Goal: Information Seeking & Learning: Learn about a topic

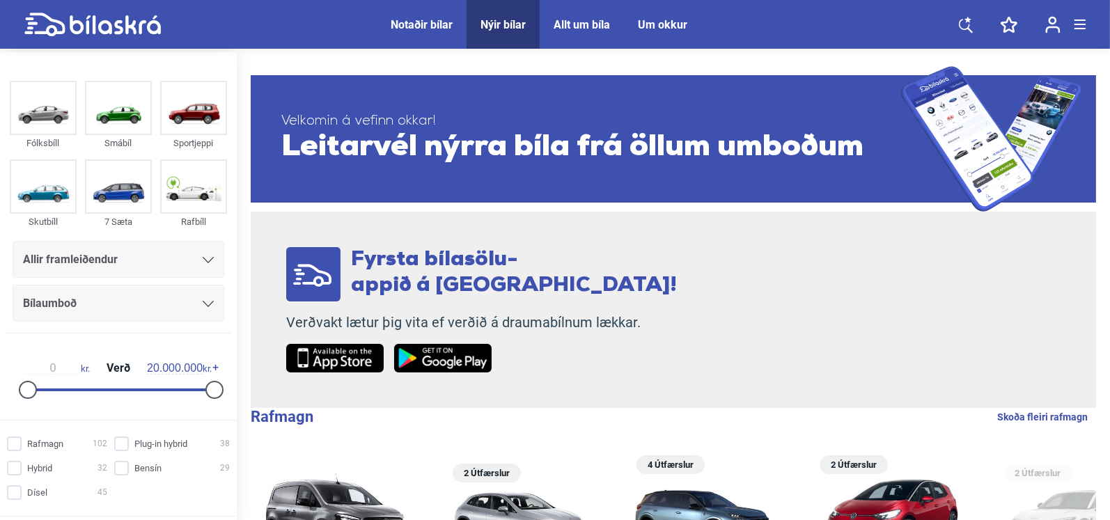
click at [423, 24] on div "Notaðir bílar" at bounding box center [422, 24] width 62 height 13
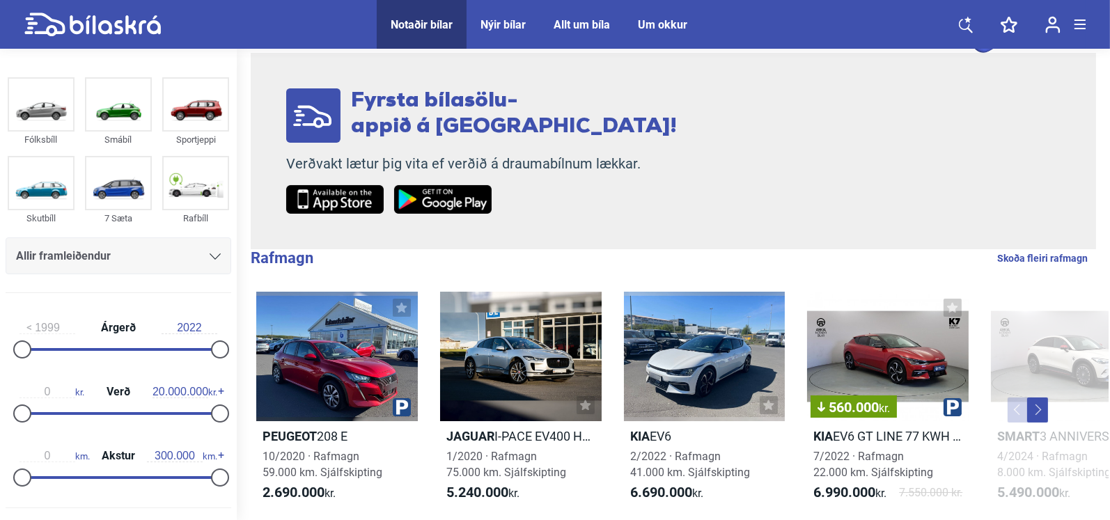
scroll to position [139, 0]
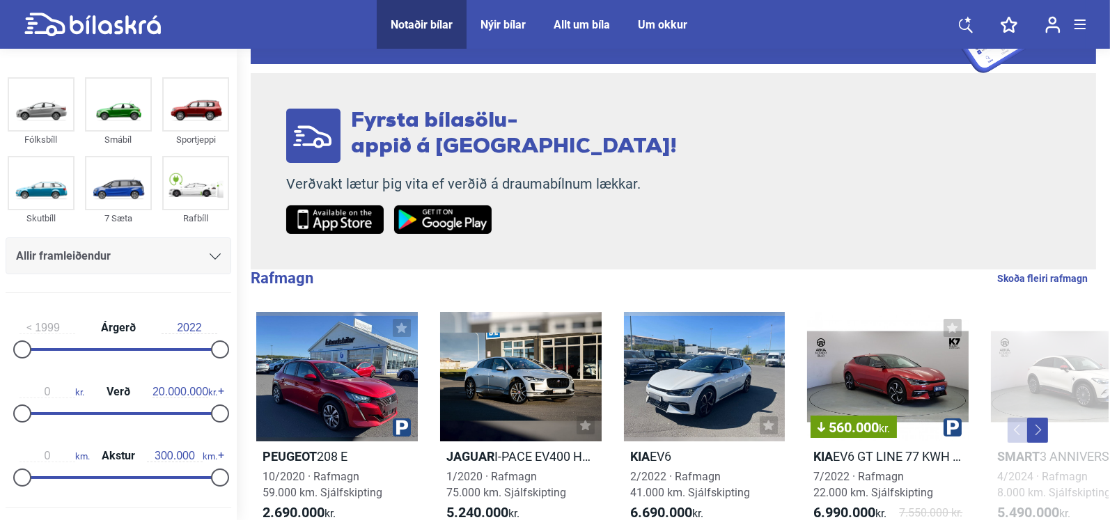
click at [1040, 433] on button "Next" at bounding box center [1037, 430] width 21 height 25
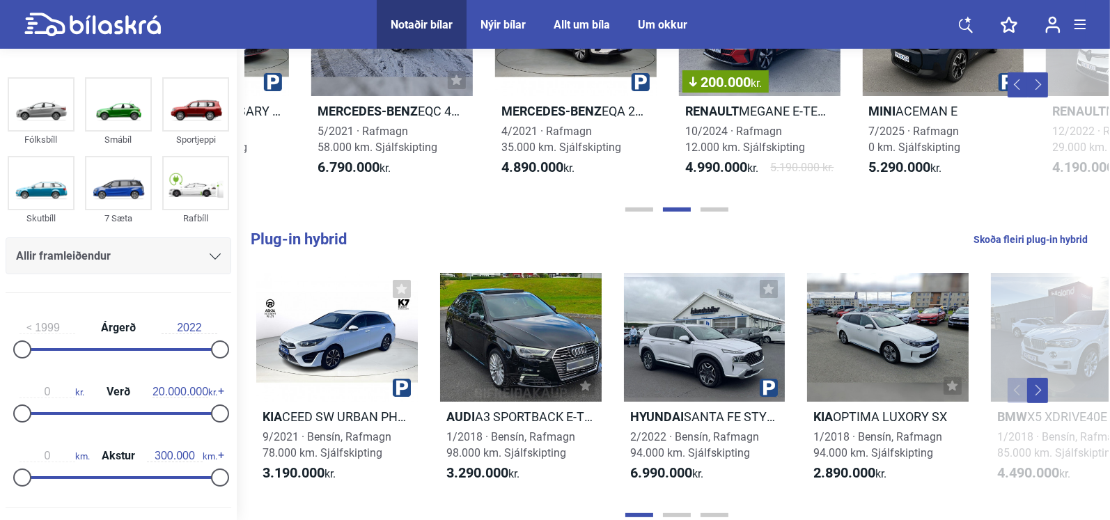
scroll to position [487, 0]
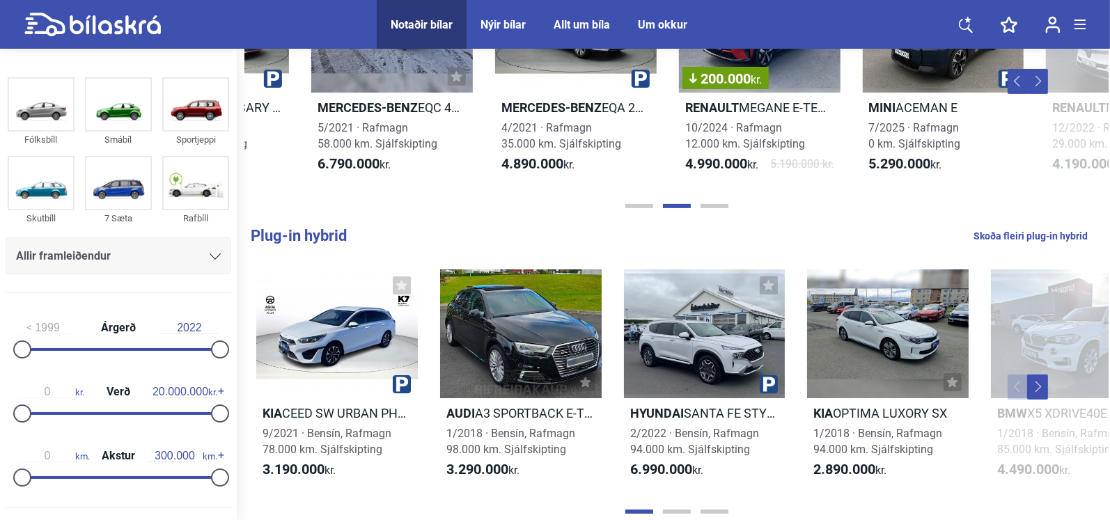
click at [1039, 386] on button "Next" at bounding box center [1037, 387] width 21 height 25
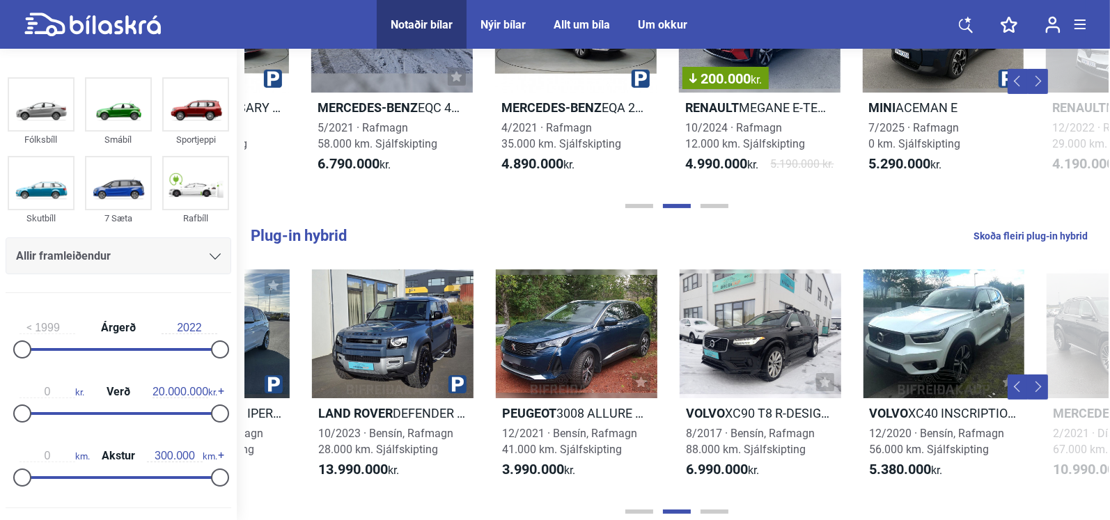
scroll to position [0, 863]
click at [1039, 386] on button "Next" at bounding box center [1037, 387] width 21 height 25
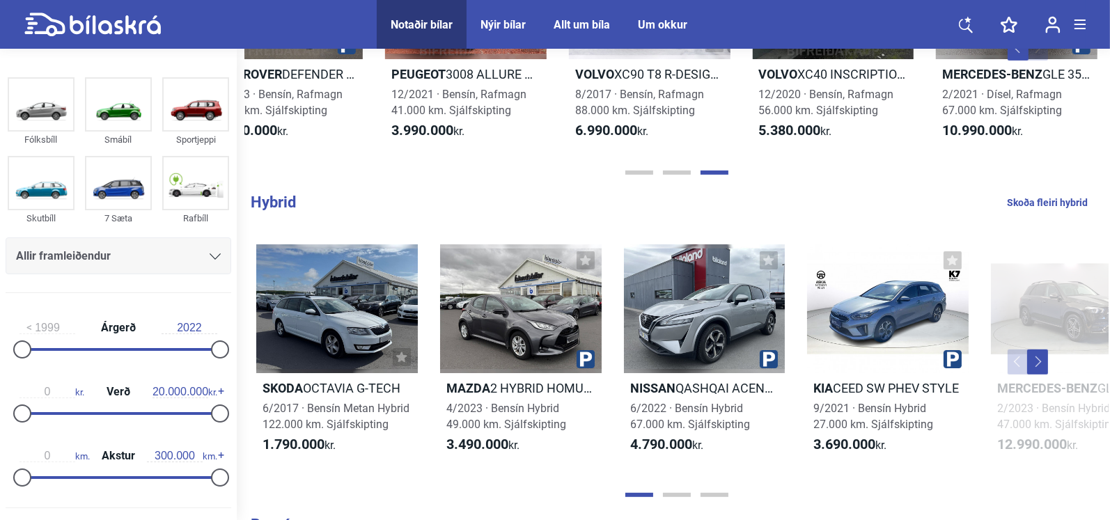
scroll to position [905, 0]
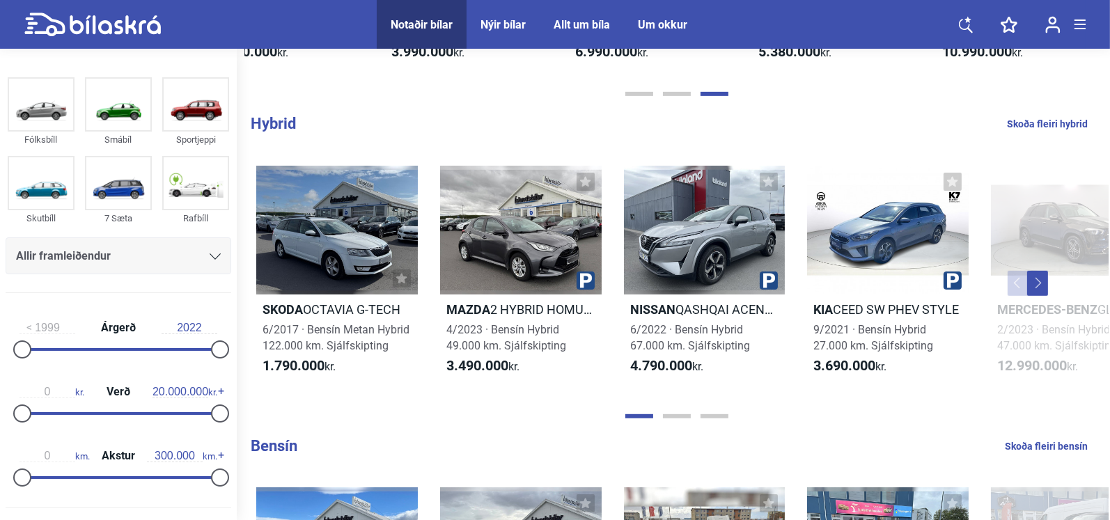
click at [1037, 285] on button "Next" at bounding box center [1037, 283] width 21 height 25
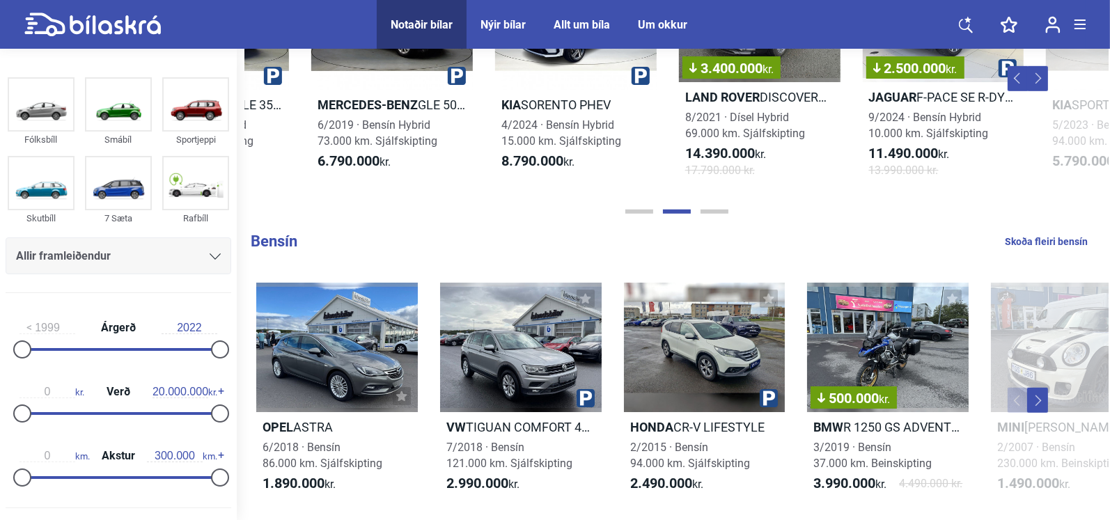
scroll to position [1113, 0]
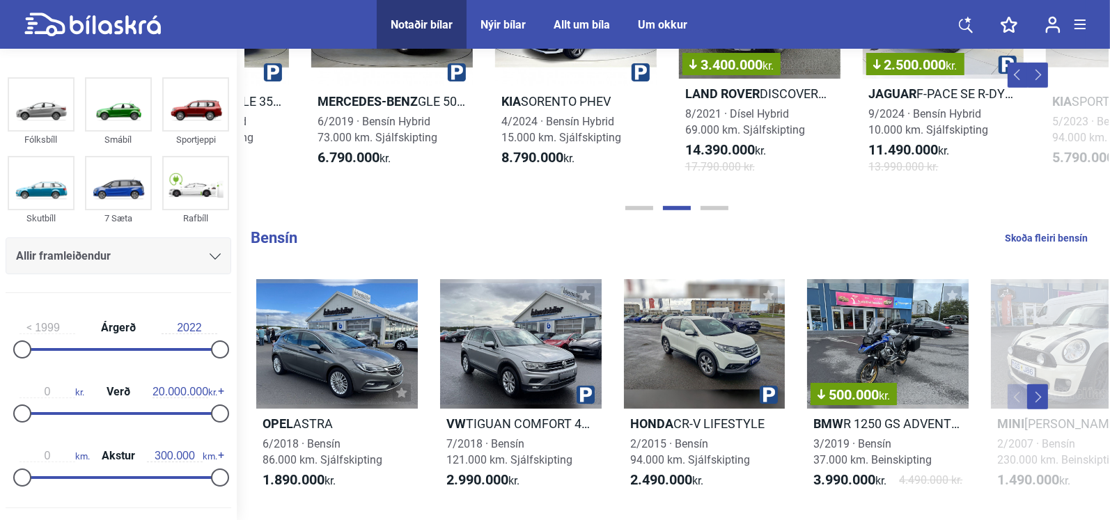
click at [1035, 386] on button "Next" at bounding box center [1037, 396] width 21 height 25
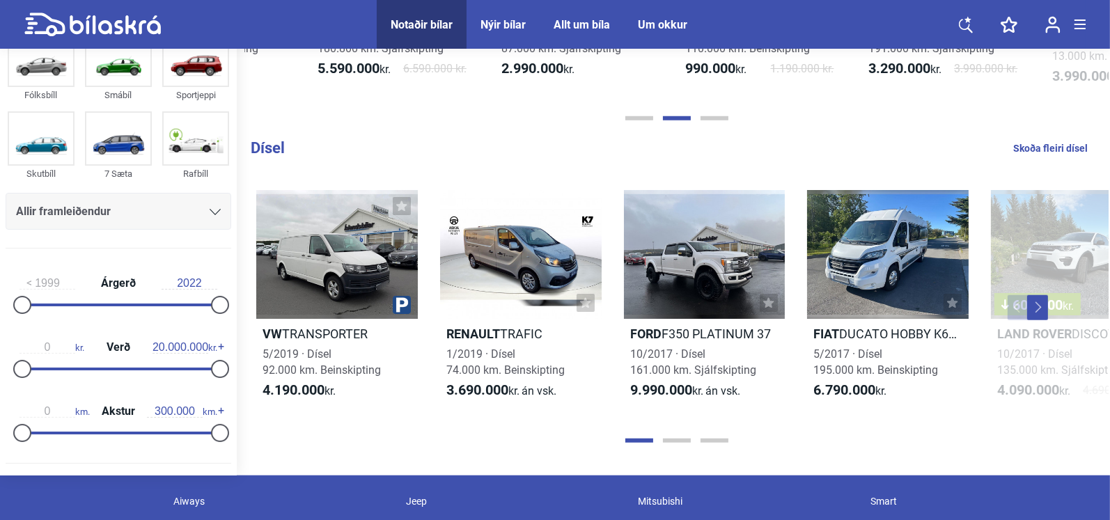
scroll to position [1532, 0]
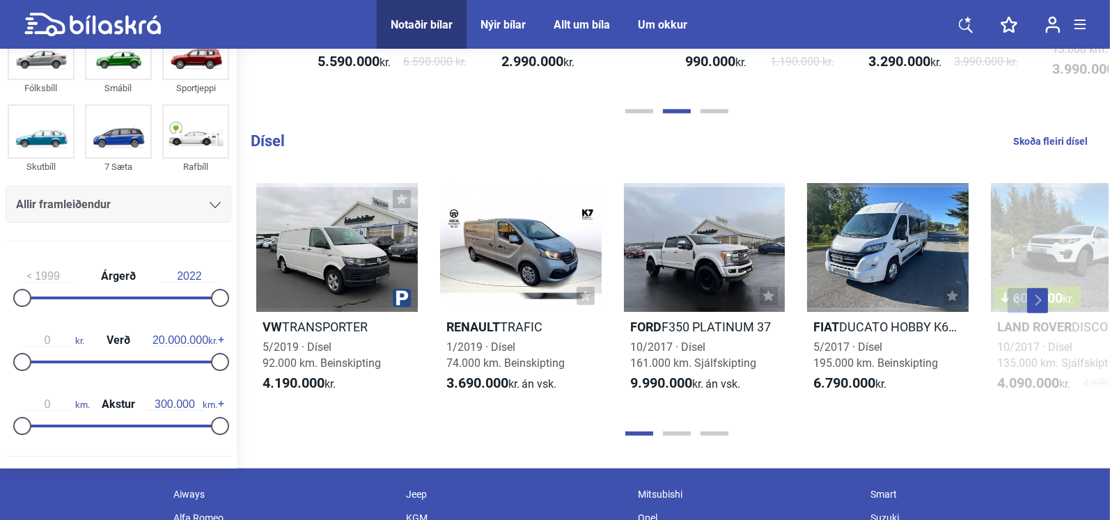
click at [1033, 288] on button "Next" at bounding box center [1037, 300] width 21 height 25
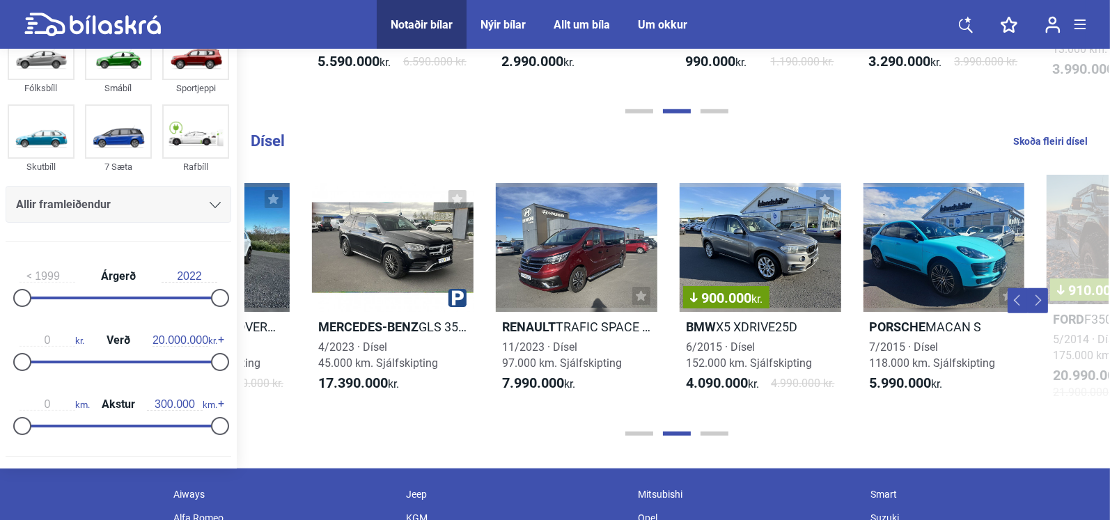
scroll to position [0, 863]
click at [1033, 288] on button "Next" at bounding box center [1037, 300] width 21 height 25
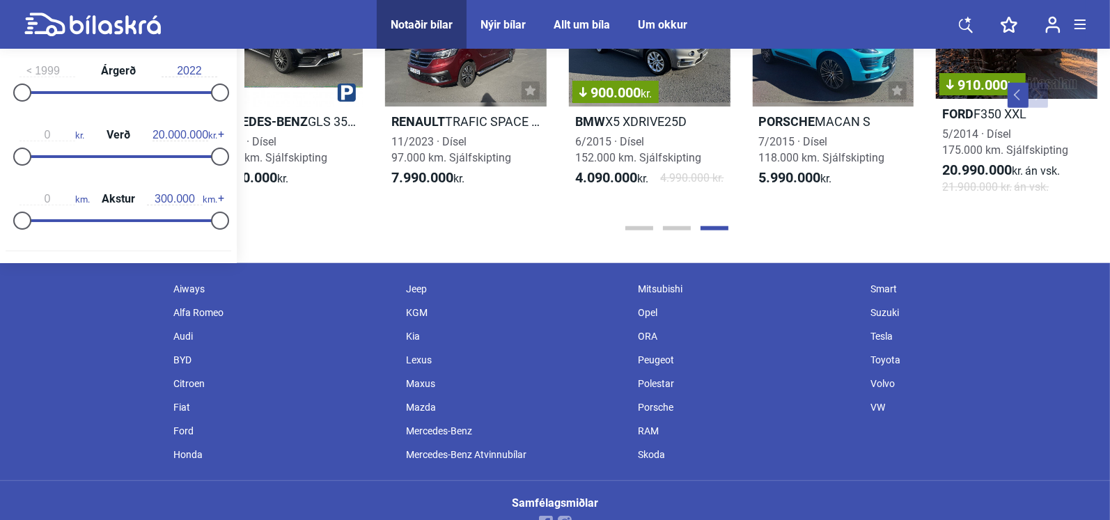
scroll to position [1753, 0]
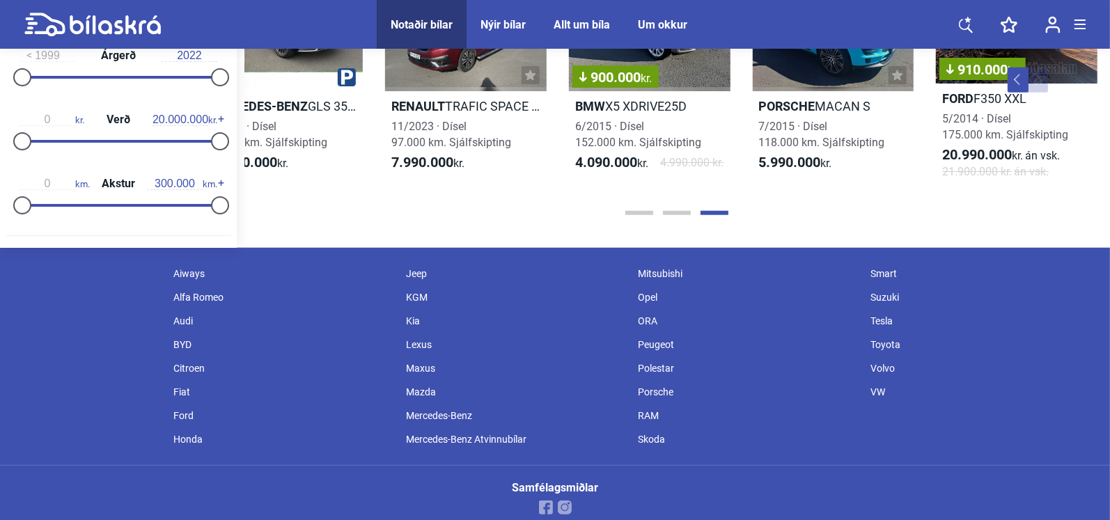
click at [195, 428] on div "Honda" at bounding box center [282, 440] width 233 height 24
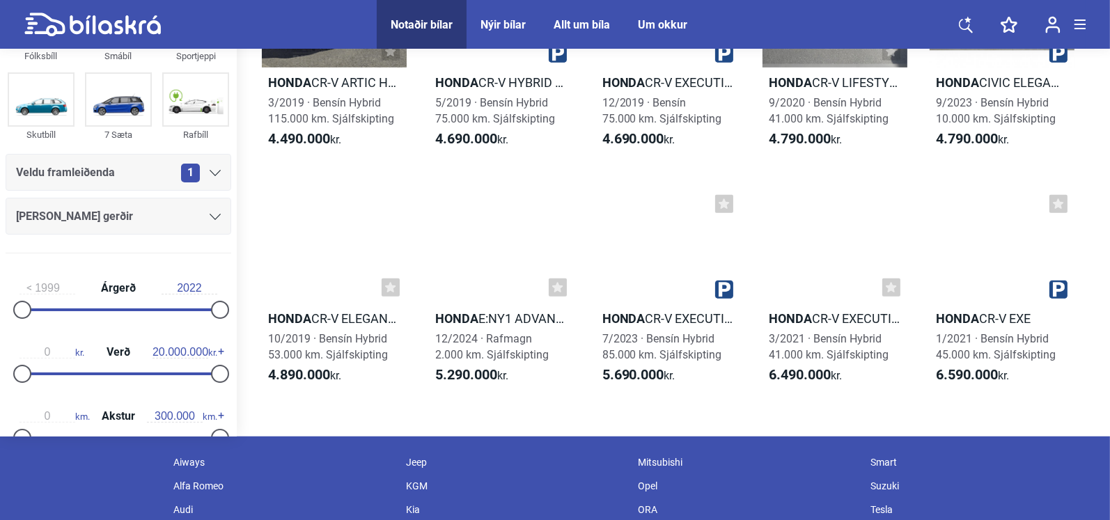
scroll to position [1183, 0]
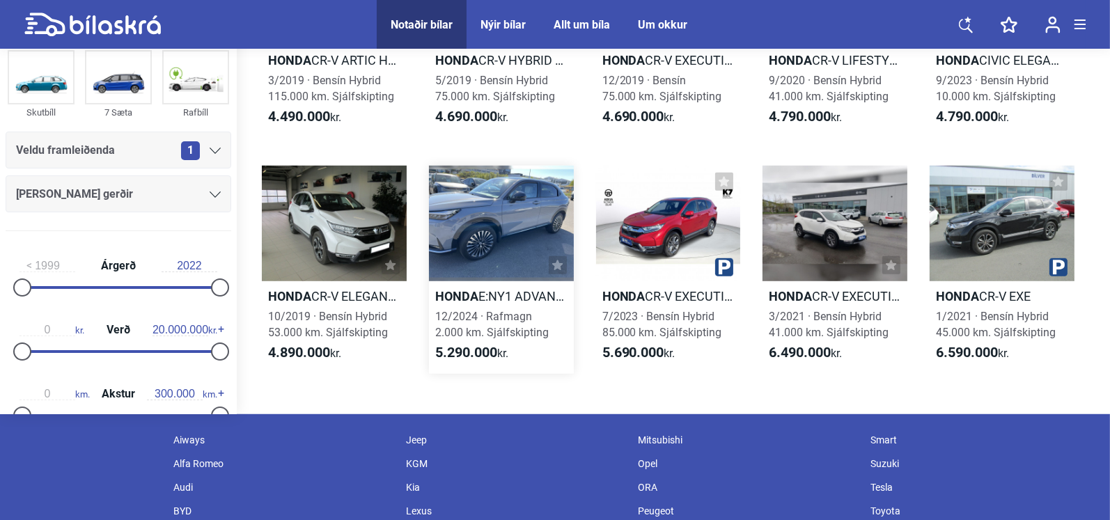
click at [498, 316] on span "12/2024 · Rafmagn 2.000 km. Sjálfskipting" at bounding box center [491, 324] width 113 height 29
